Goal: Register for event/course

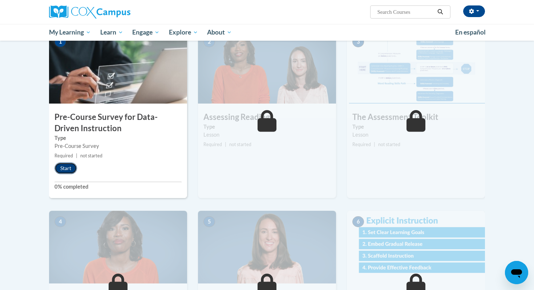
click at [72, 169] on button "Start" at bounding box center [66, 168] width 23 height 12
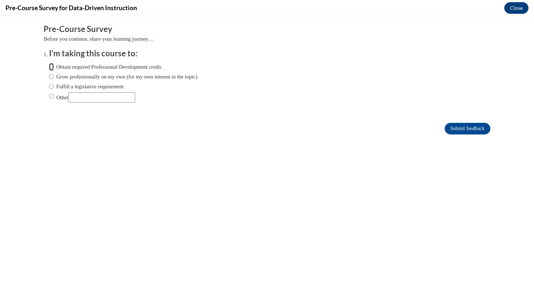
click at [52, 67] on input "Obtain required Professional Development credit." at bounding box center [51, 67] width 5 height 8
radio input "true"
click at [453, 128] on input "Submit feedback" at bounding box center [468, 129] width 46 height 12
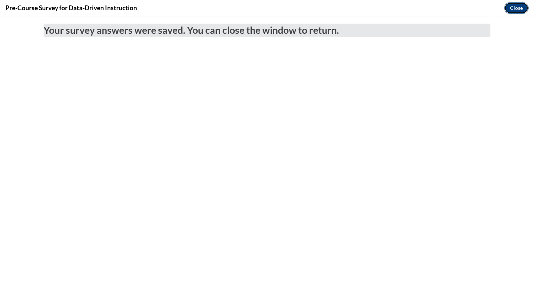
click at [507, 6] on button "Close" at bounding box center [517, 8] width 24 height 12
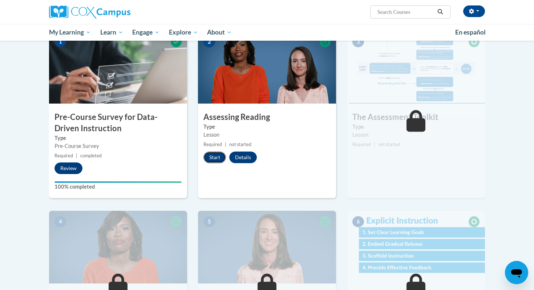
click at [213, 160] on button "Start" at bounding box center [215, 158] width 23 height 12
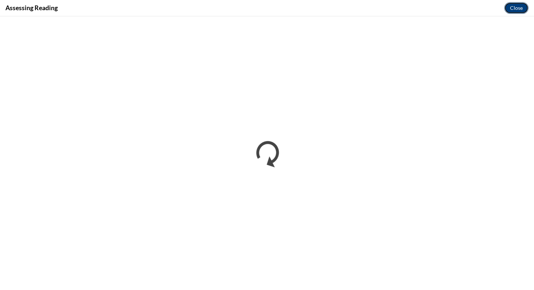
click at [508, 7] on button "Close" at bounding box center [517, 8] width 24 height 12
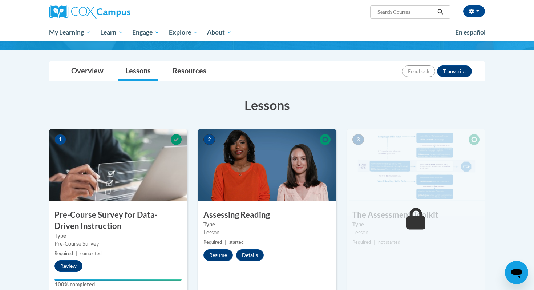
scroll to position [69, 0]
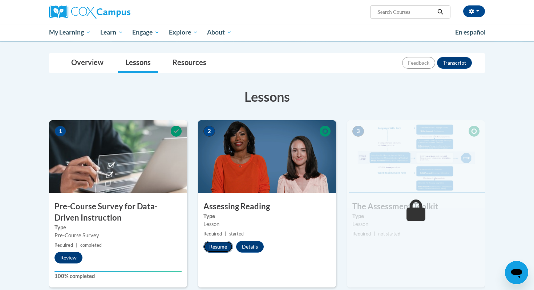
click at [223, 246] on button "Resume" at bounding box center [218, 247] width 29 height 12
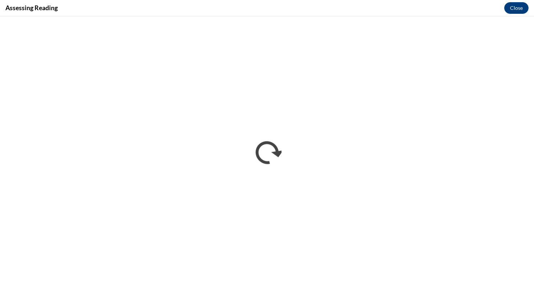
scroll to position [0, 0]
